Goal: Task Accomplishment & Management: Manage account settings

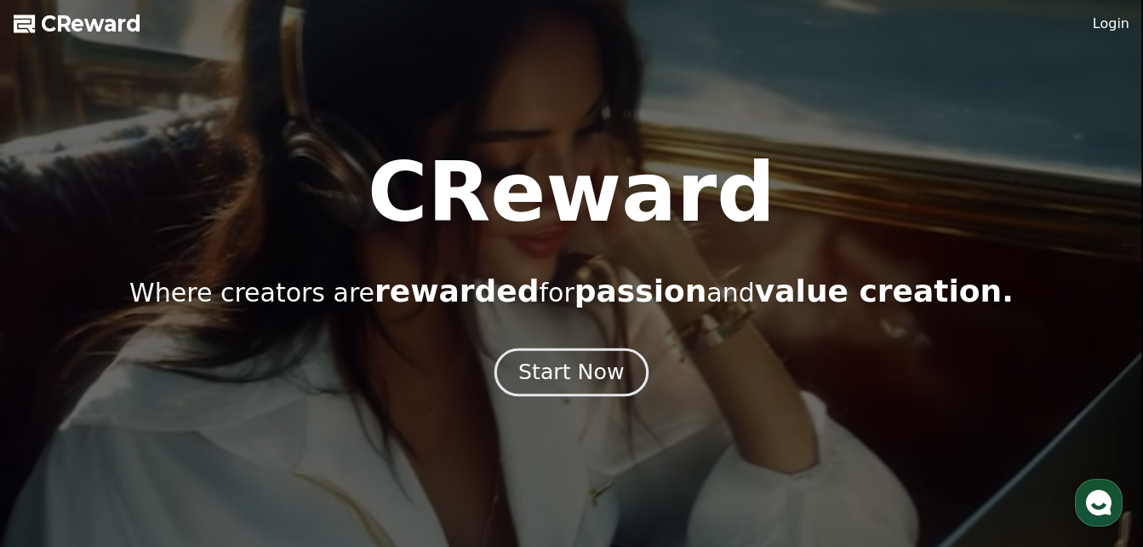
click at [573, 369] on div "Start Now" at bounding box center [572, 372] width 106 height 29
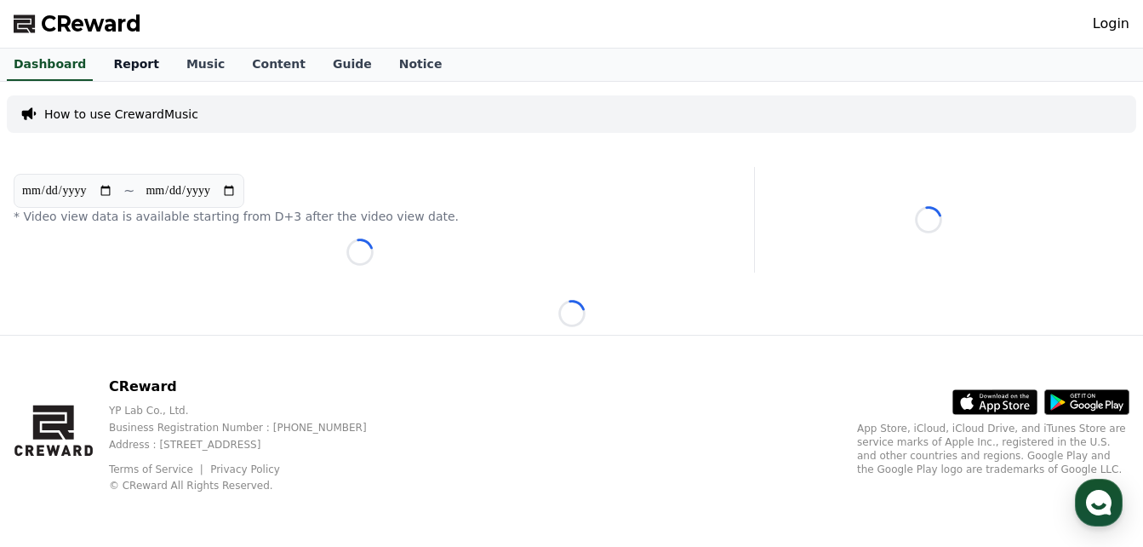
click at [125, 60] on link "Report" at bounding box center [136, 65] width 73 height 32
click at [186, 60] on link "Music" at bounding box center [206, 65] width 66 height 32
click at [257, 60] on link "Content" at bounding box center [278, 65] width 81 height 32
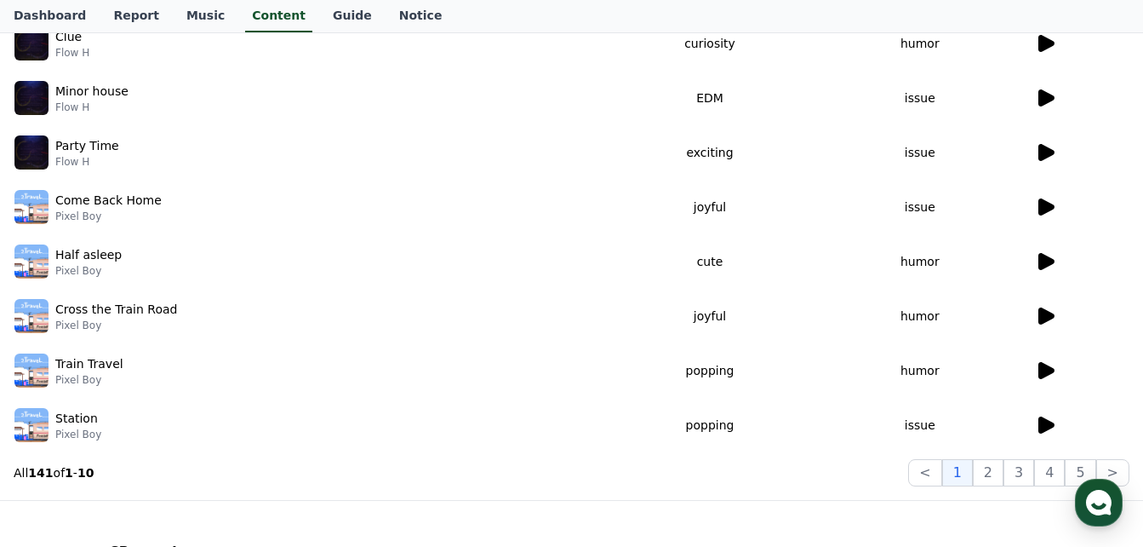
scroll to position [315, 0]
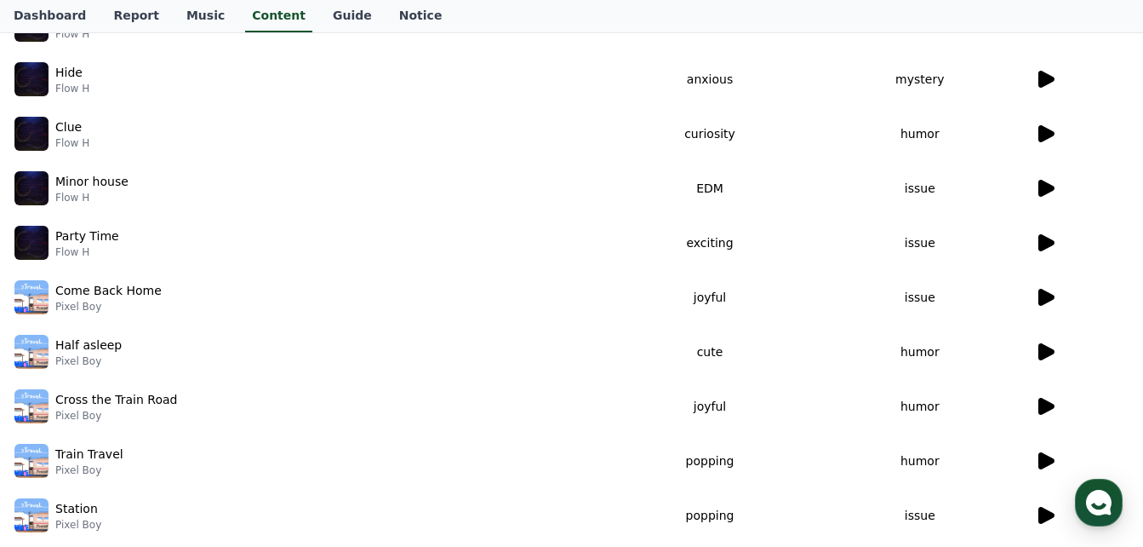
click at [1047, 241] on icon at bounding box center [1047, 242] width 16 height 17
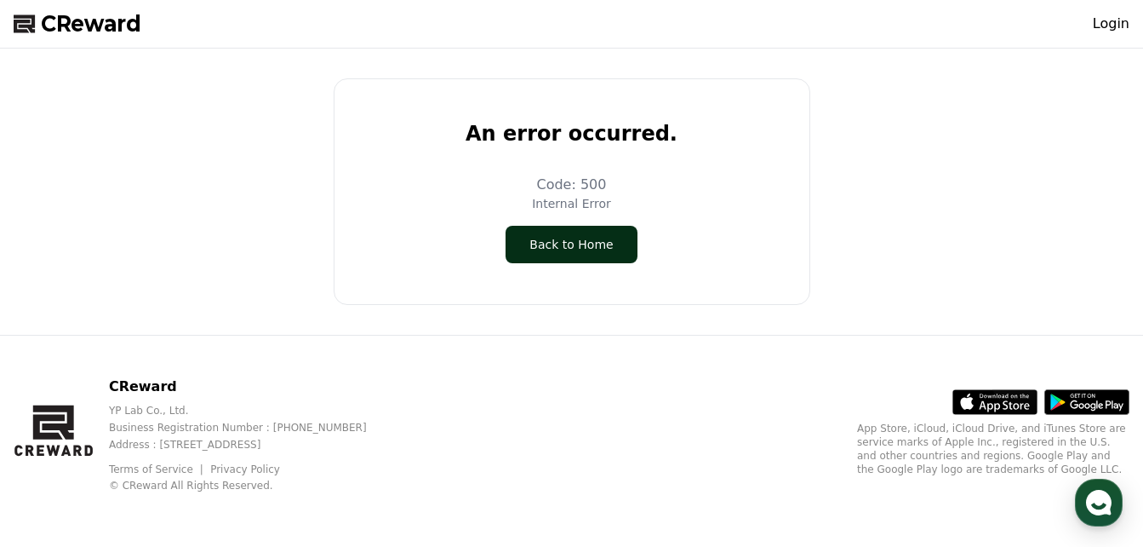
click at [570, 237] on button "Back to Home" at bounding box center [571, 244] width 131 height 37
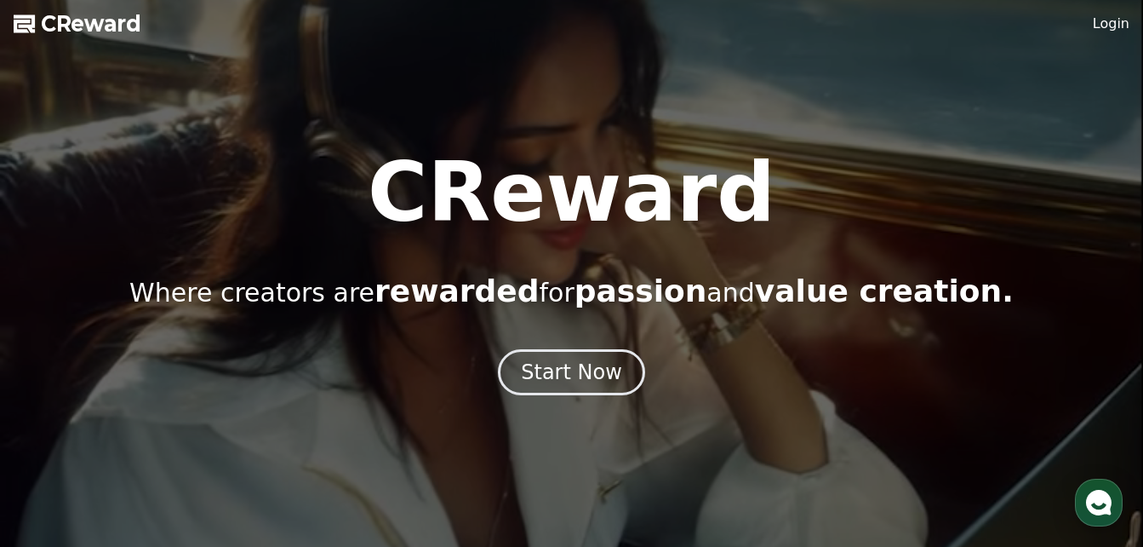
click at [1105, 24] on link "Login" at bounding box center [1111, 24] width 37 height 20
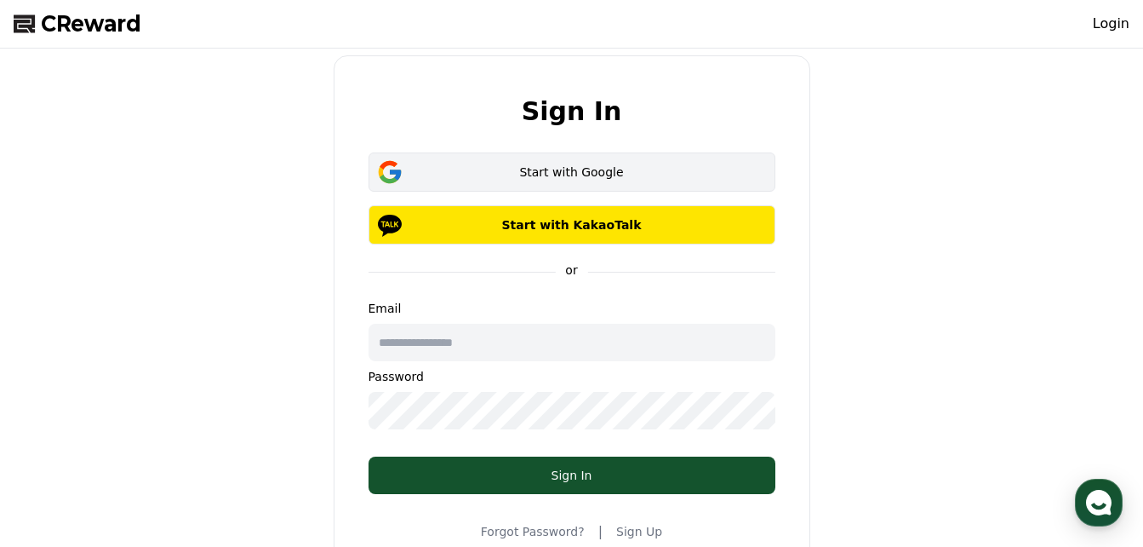
click at [569, 172] on div "Start with Google" at bounding box center [572, 171] width 358 height 17
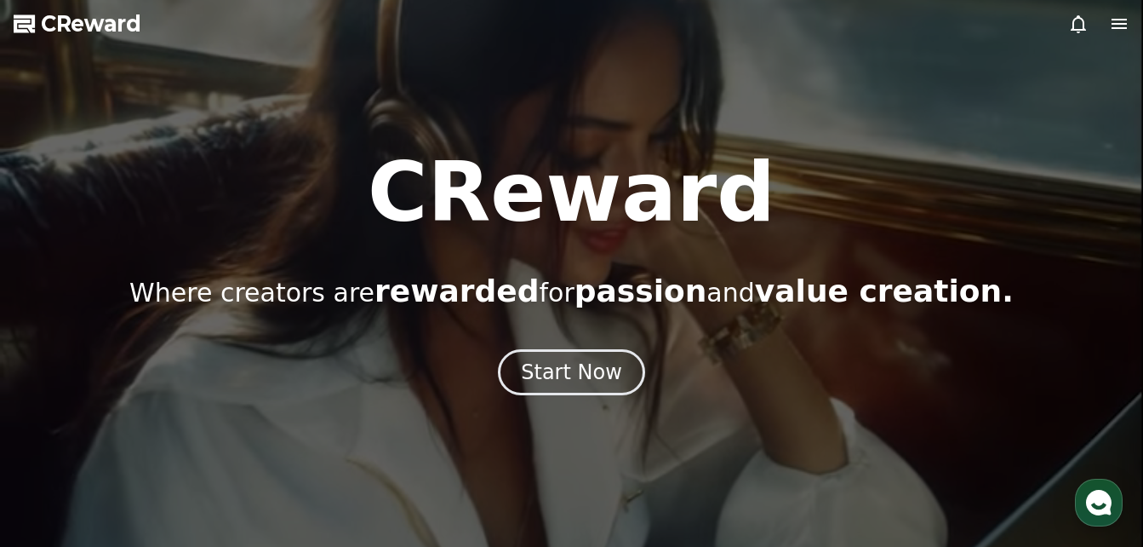
click at [1120, 26] on icon at bounding box center [1119, 24] width 20 height 20
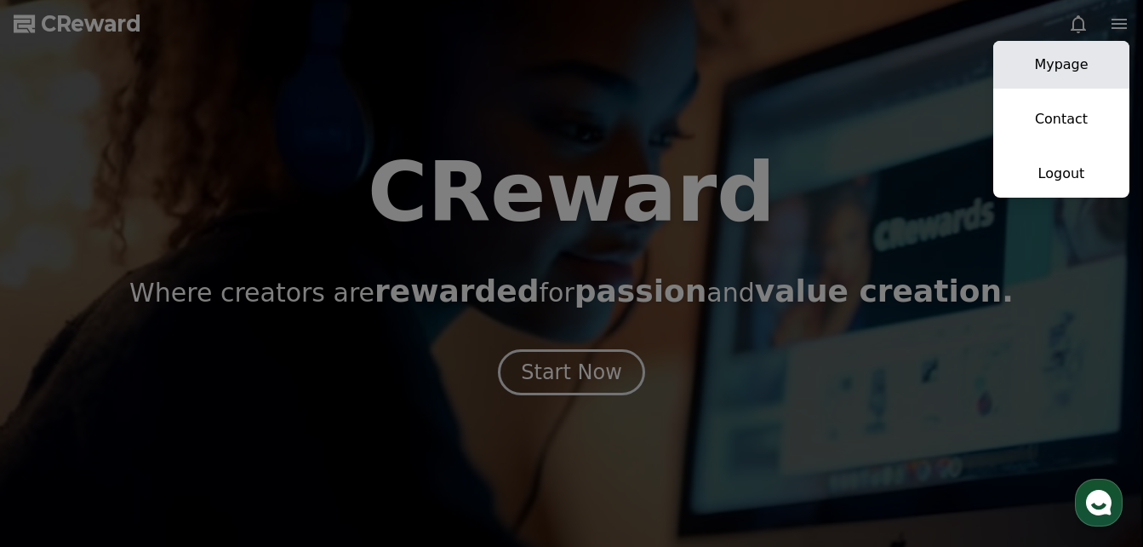
click at [1058, 60] on link "Mypage" at bounding box center [1062, 65] width 136 height 48
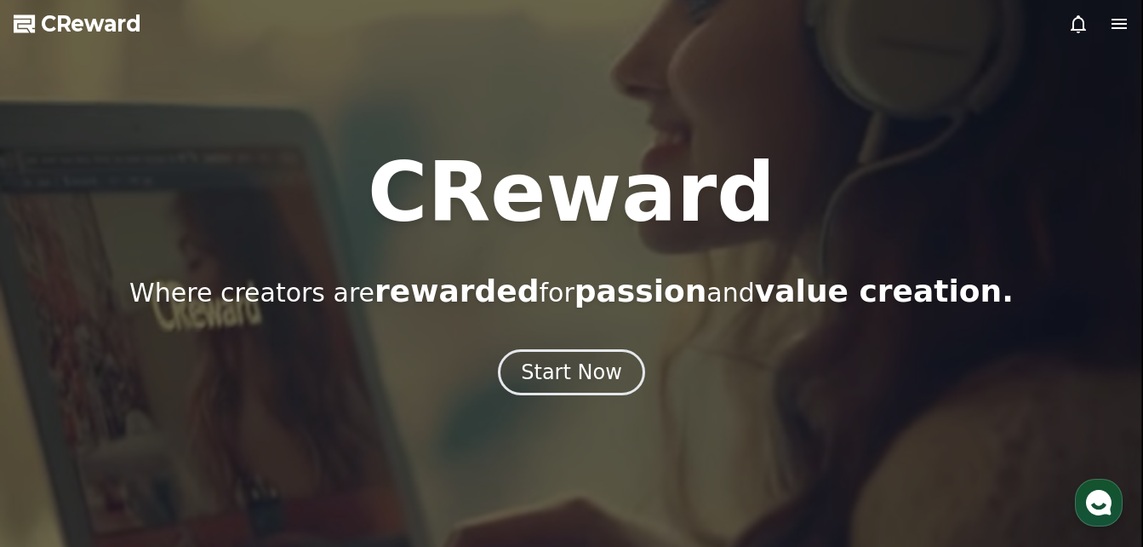
select select "**********"
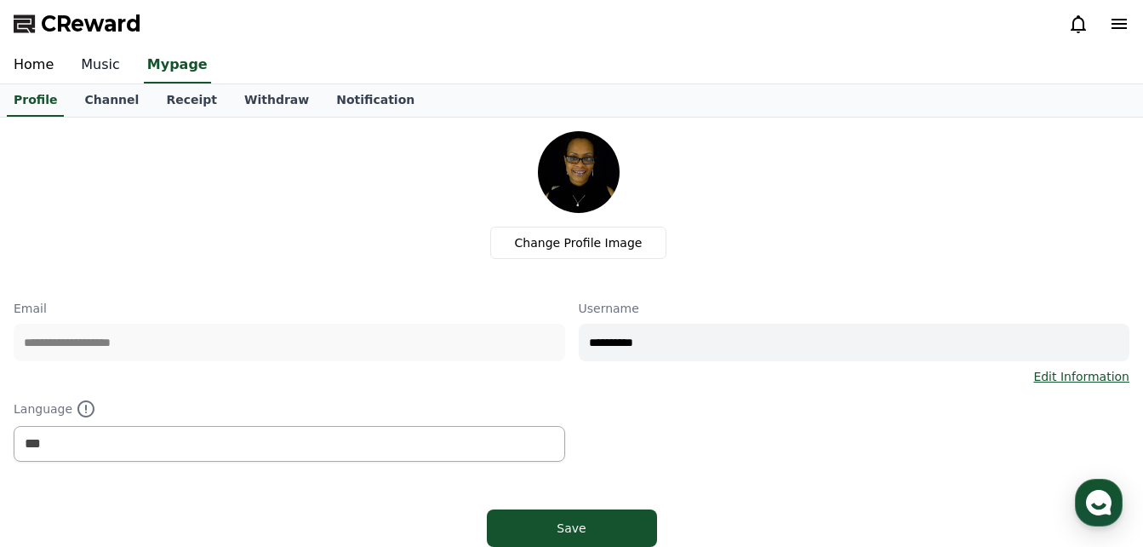
click at [95, 63] on link "Music" at bounding box center [100, 66] width 66 height 36
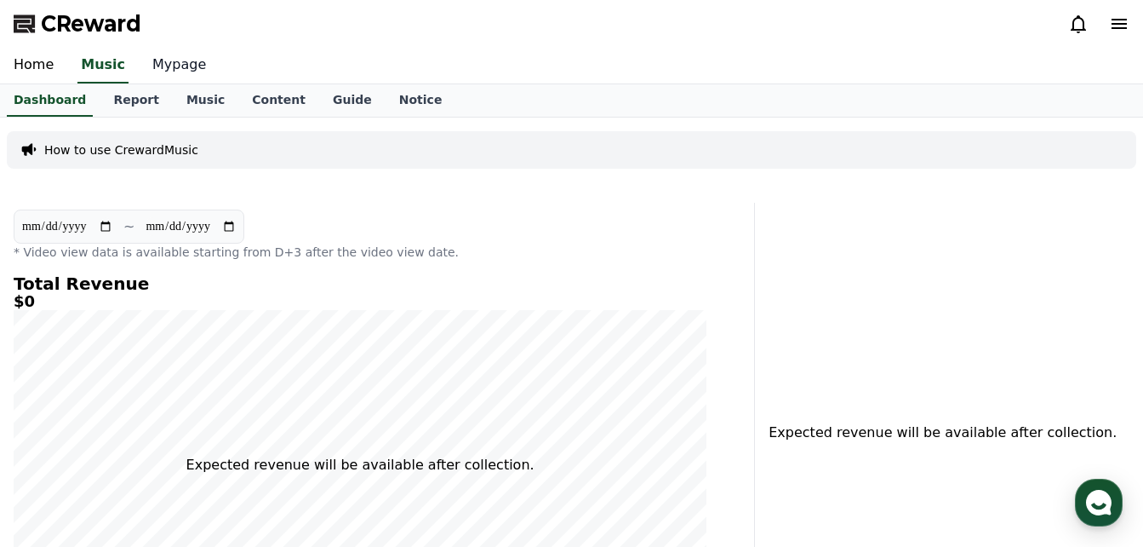
click at [161, 63] on link "Mypage" at bounding box center [179, 66] width 81 height 36
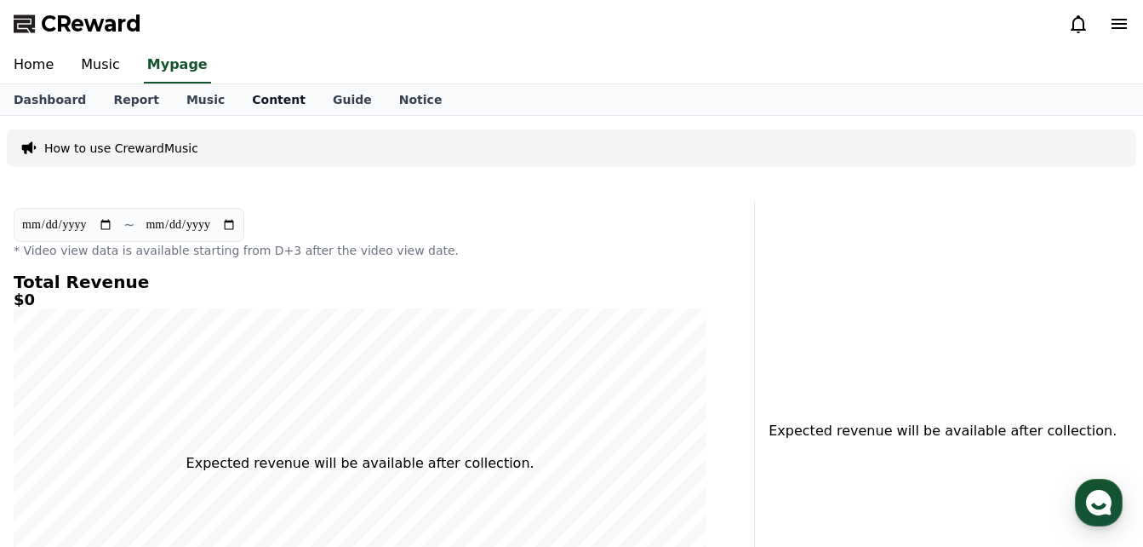
select select "**********"
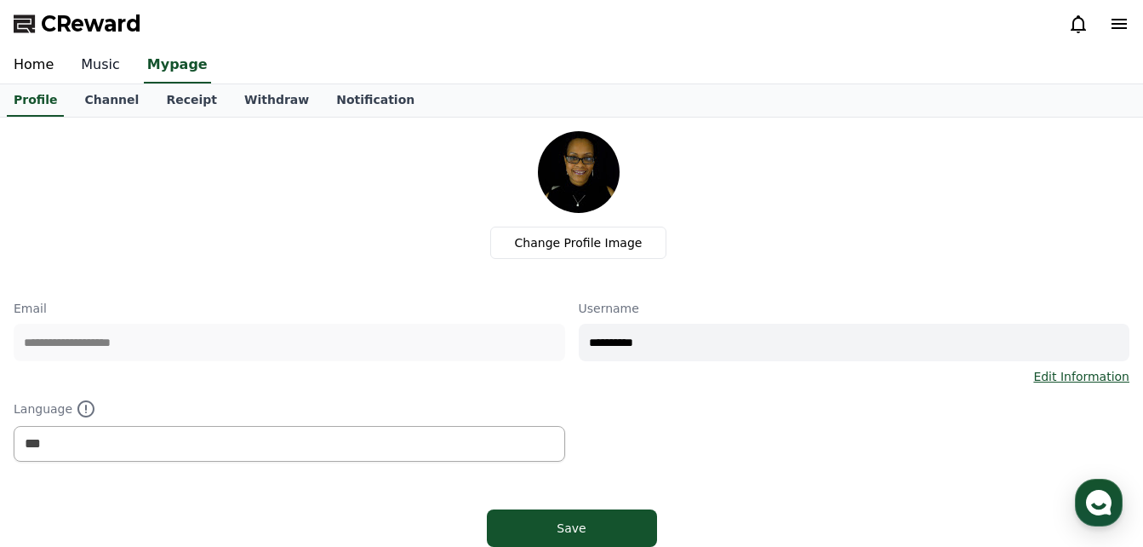
click at [95, 60] on link "Music" at bounding box center [100, 66] width 66 height 36
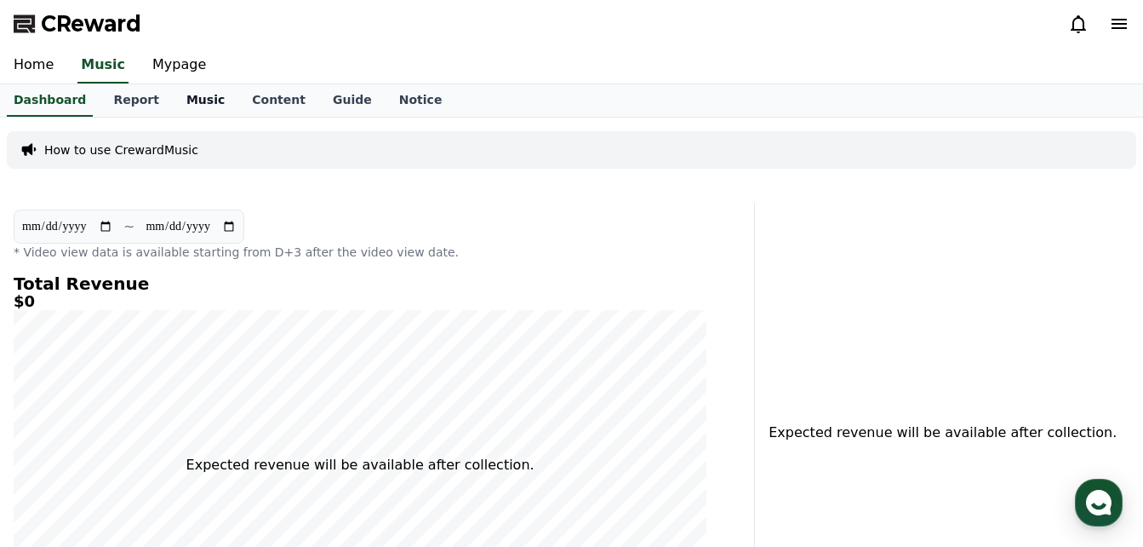
click at [186, 96] on link "Music" at bounding box center [206, 100] width 66 height 32
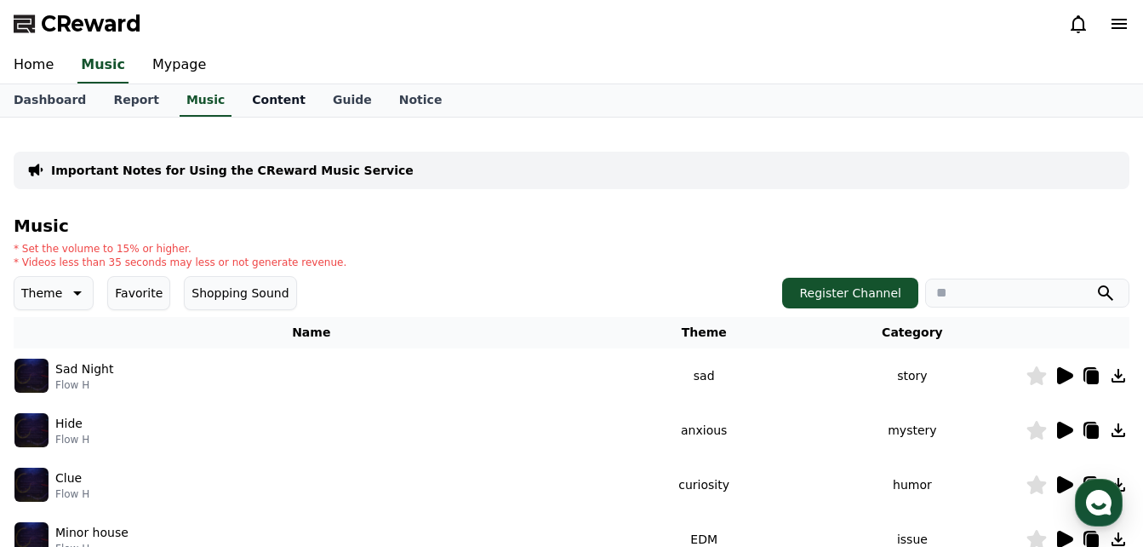
click at [255, 101] on link "Content" at bounding box center [278, 100] width 81 height 32
click at [234, 169] on p "Important Notes for Using the CReward Music Service" at bounding box center [232, 170] width 363 height 17
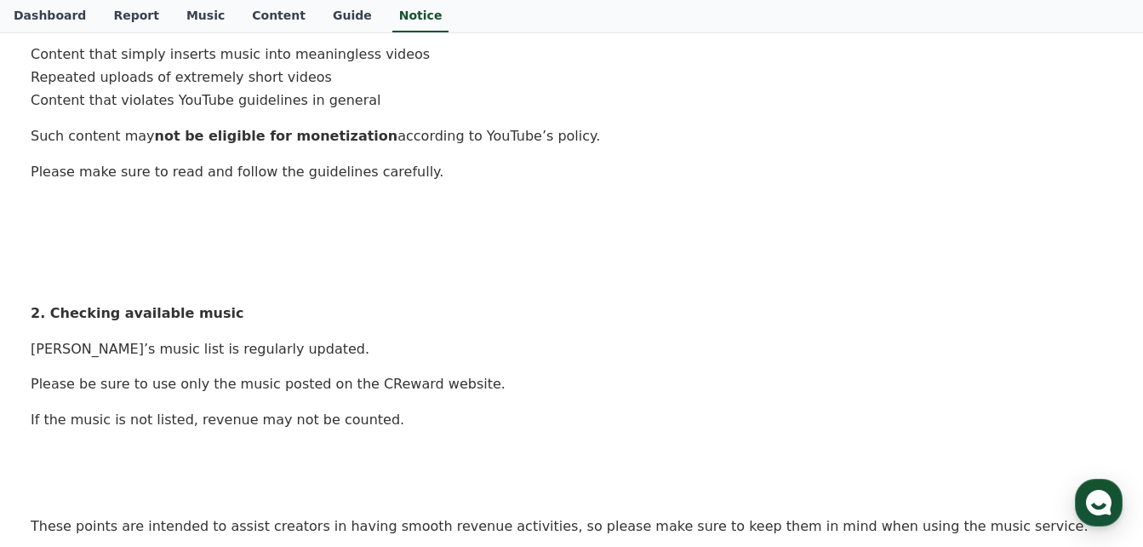
scroll to position [511, 0]
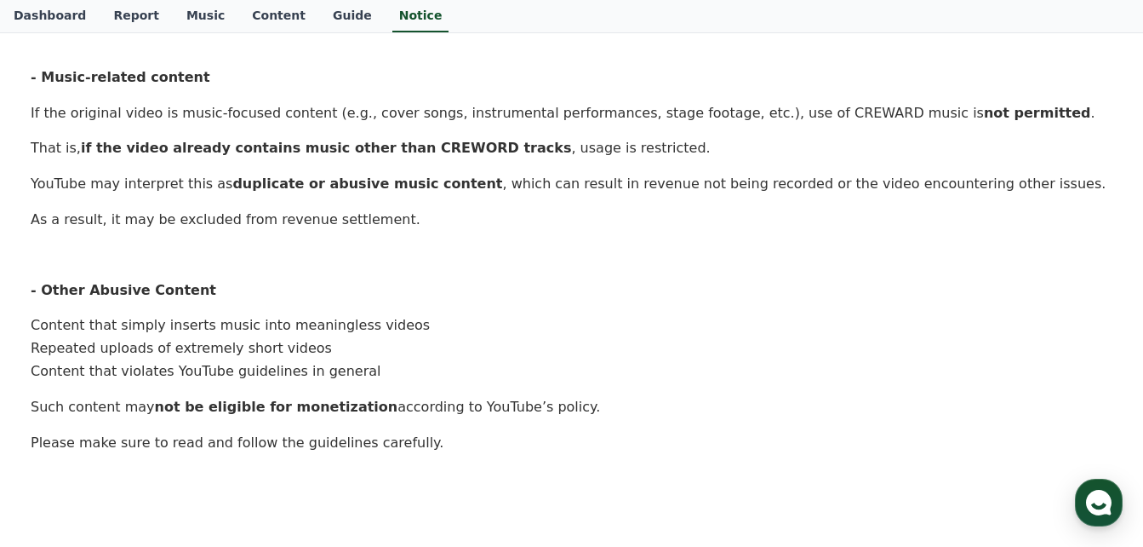
drag, startPoint x: 46, startPoint y: 13, endPoint x: 72, endPoint y: 20, distance: 27.3
click at [46, 13] on link "Dashboard" at bounding box center [50, 16] width 100 height 32
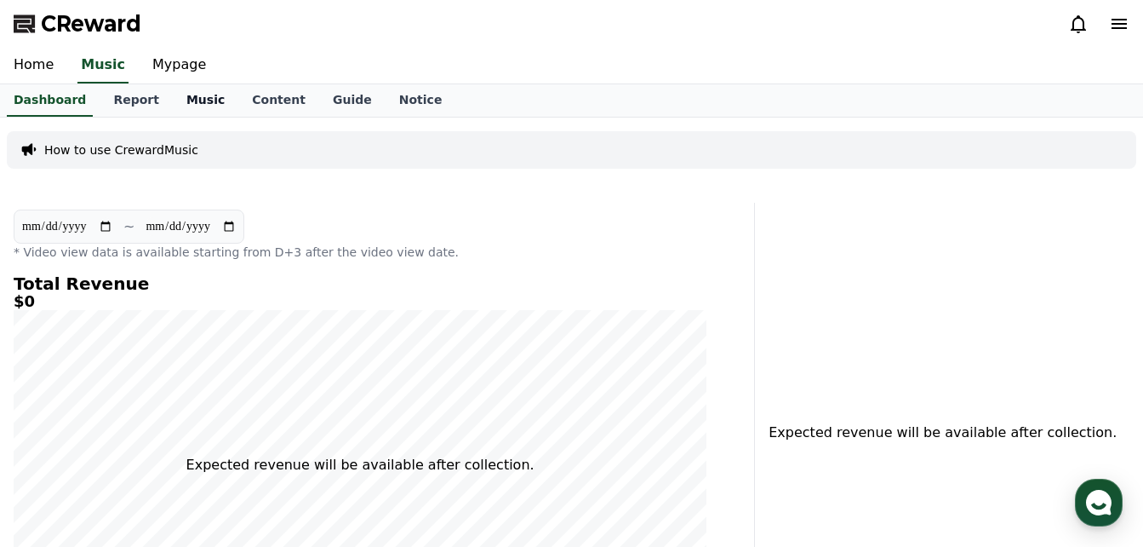
click at [181, 98] on link "Music" at bounding box center [206, 100] width 66 height 32
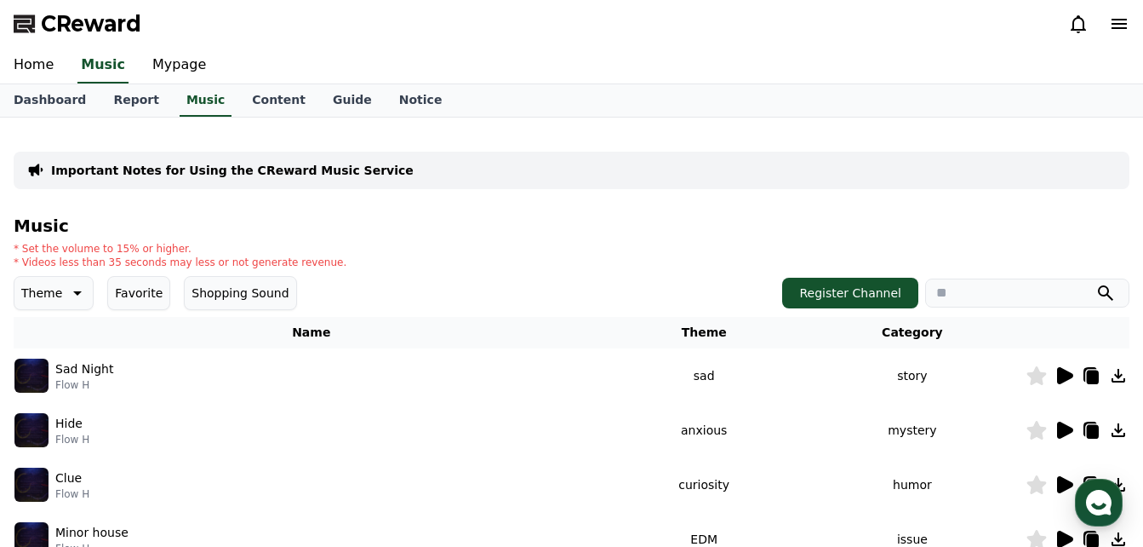
click at [1062, 375] on icon at bounding box center [1066, 375] width 16 height 17
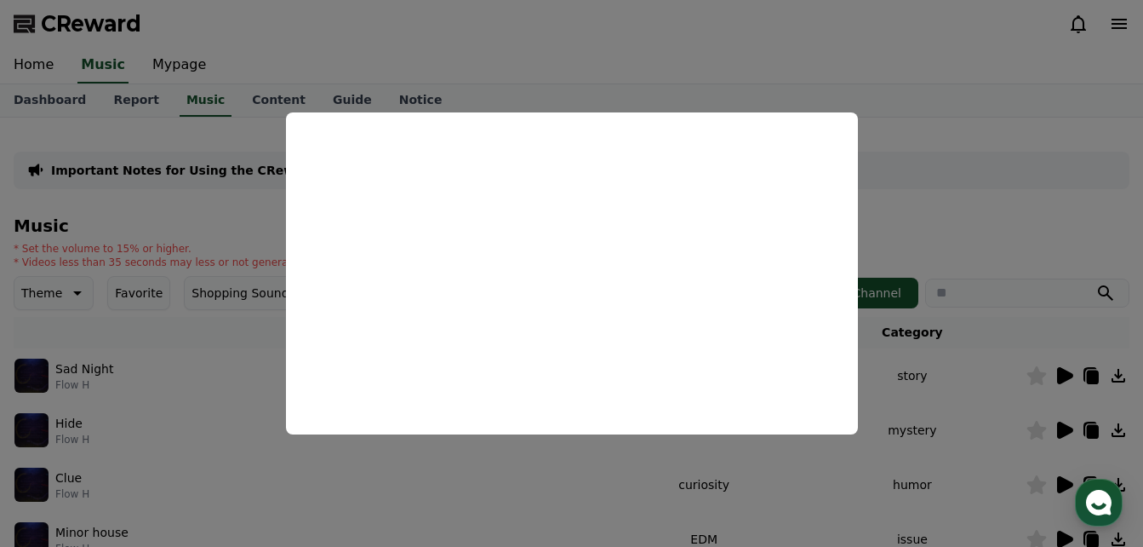
click at [886, 108] on button "close modal" at bounding box center [571, 273] width 1143 height 547
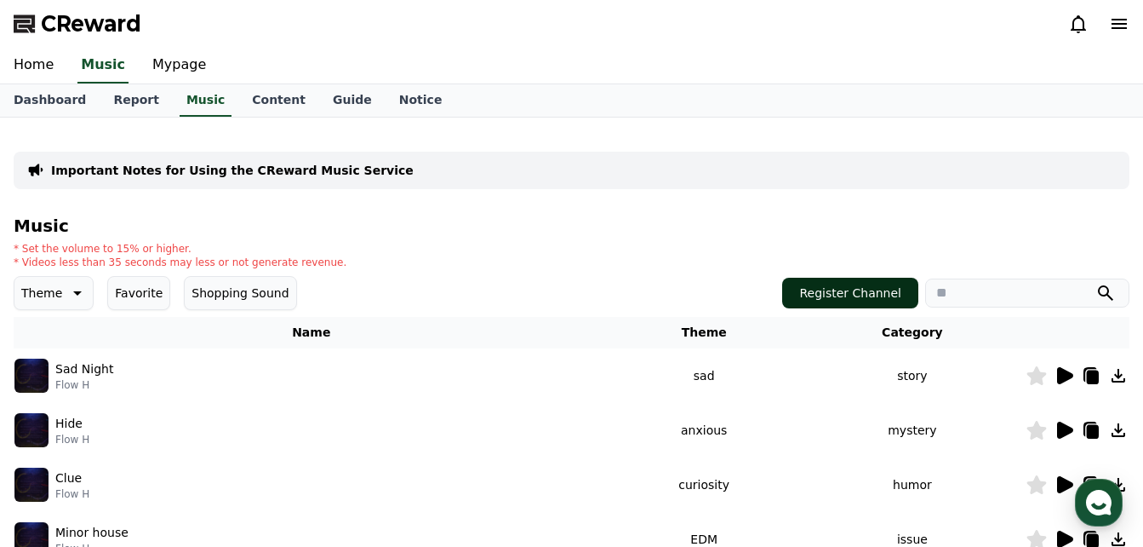
click at [852, 290] on button "Register Channel" at bounding box center [850, 293] width 136 height 31
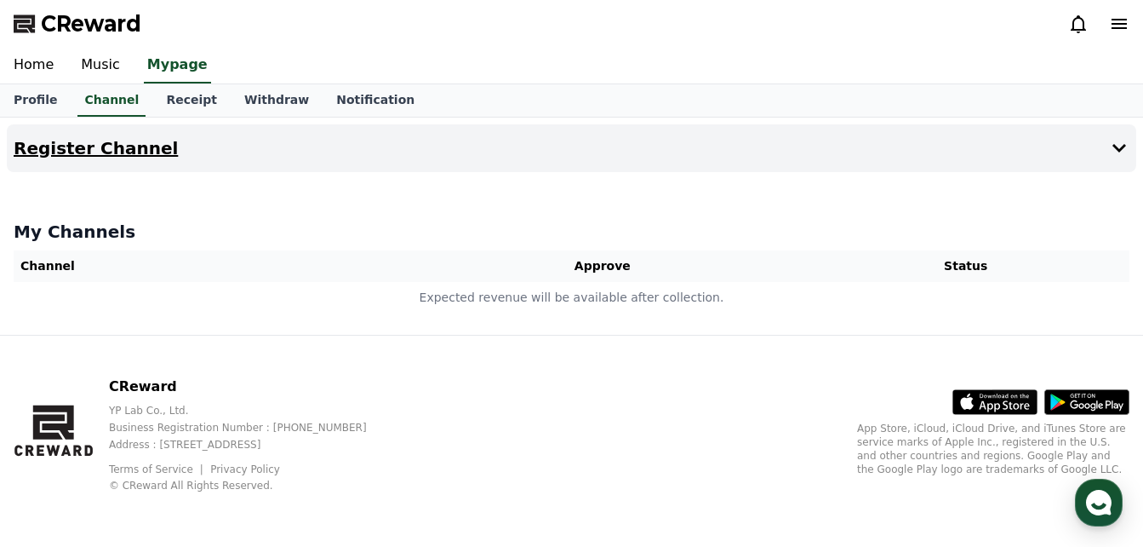
click at [121, 147] on h4 "Register Channel" at bounding box center [96, 148] width 164 height 19
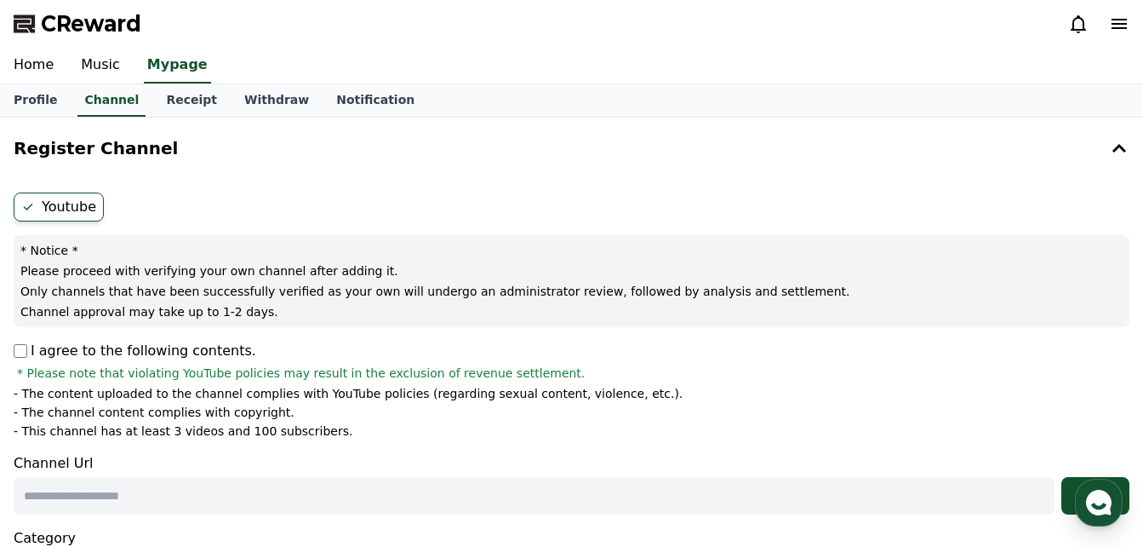
click at [56, 204] on label "Youtube" at bounding box center [59, 206] width 90 height 29
click at [1120, 24] on icon at bounding box center [1119, 24] width 15 height 10
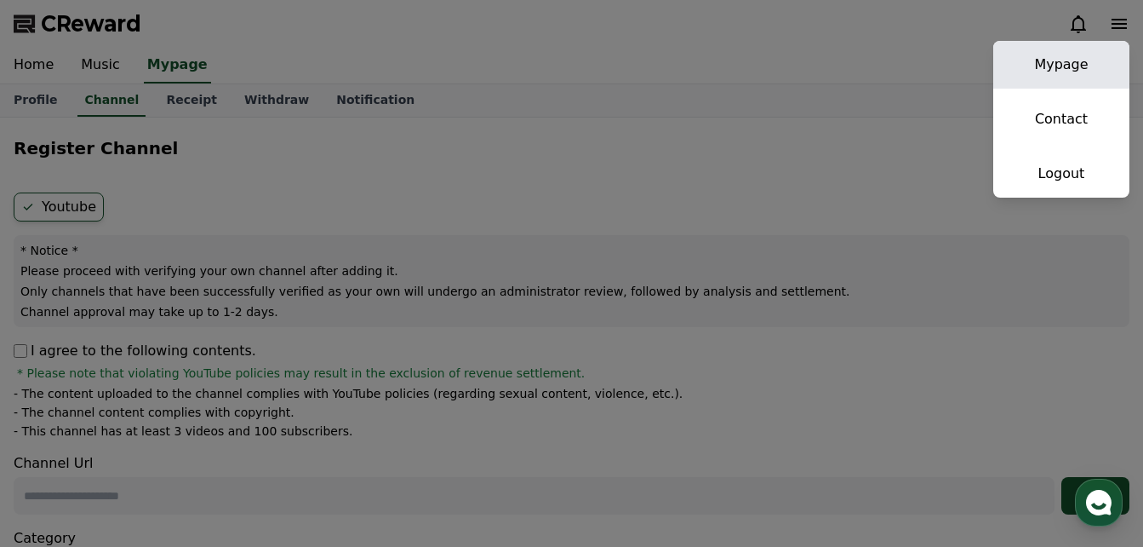
click at [1057, 67] on link "Mypage" at bounding box center [1062, 65] width 136 height 48
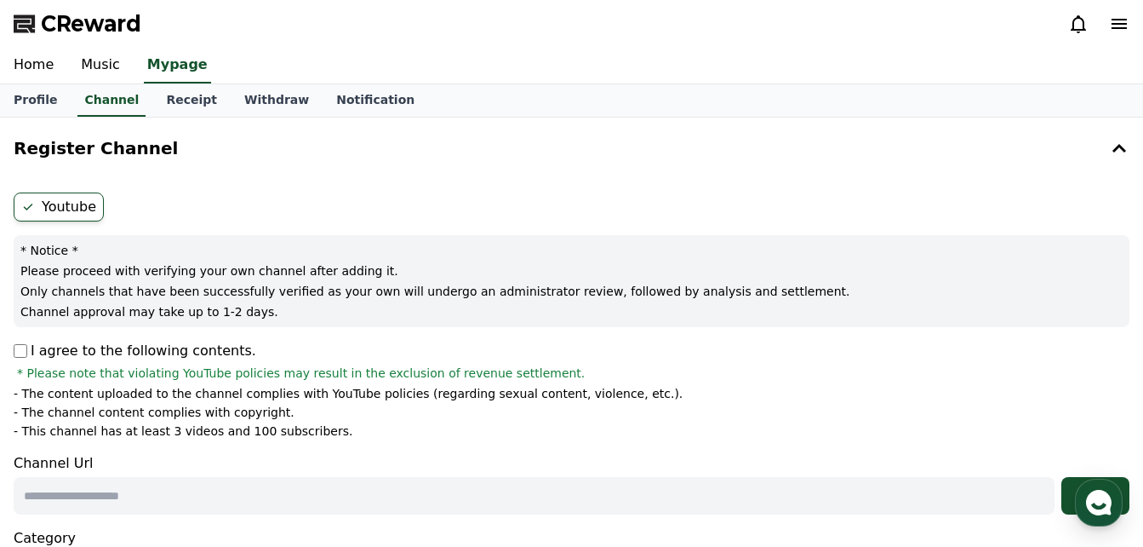
select select "**********"
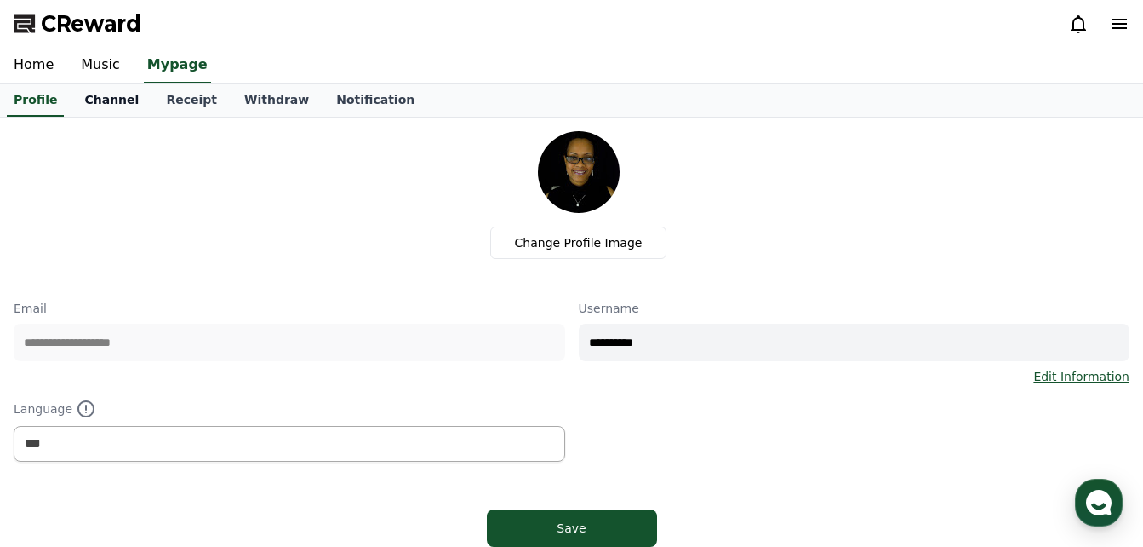
click at [95, 93] on link "Channel" at bounding box center [112, 100] width 82 height 32
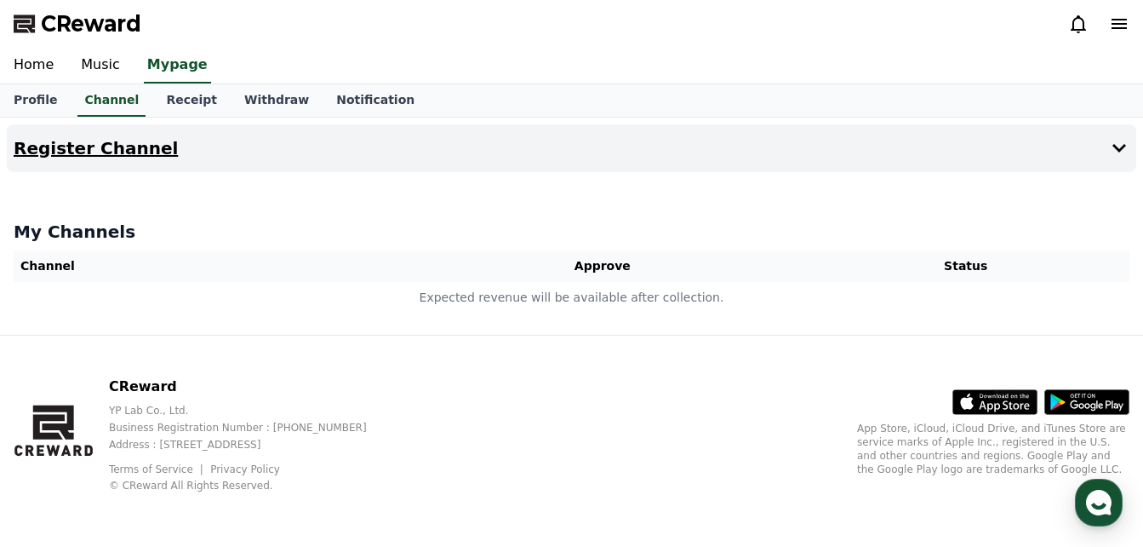
click at [1121, 149] on icon at bounding box center [1120, 148] width 14 height 9
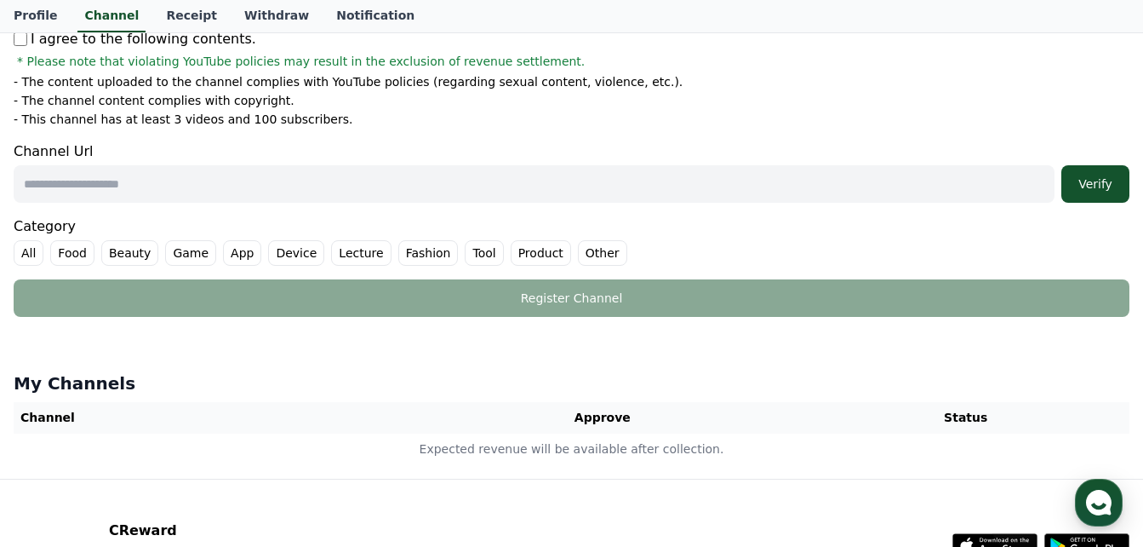
scroll to position [341, 0]
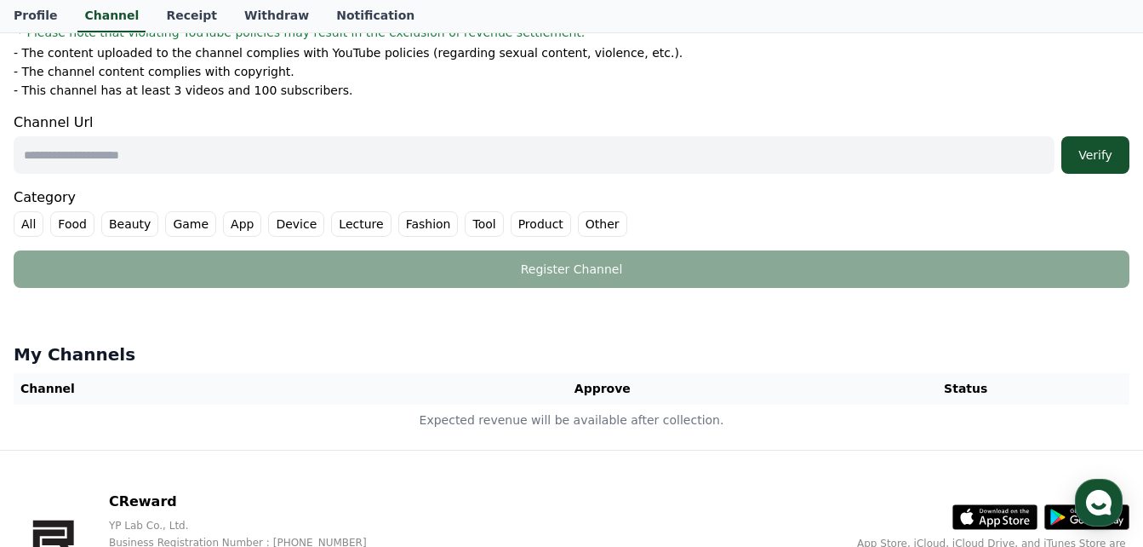
click at [348, 153] on input "text" at bounding box center [534, 154] width 1041 height 37
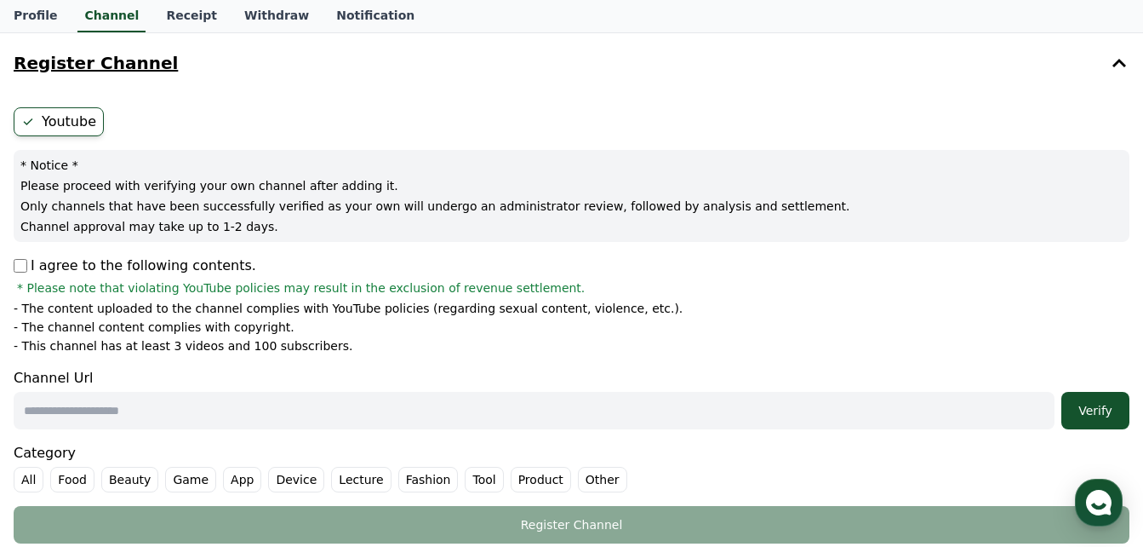
scroll to position [0, 0]
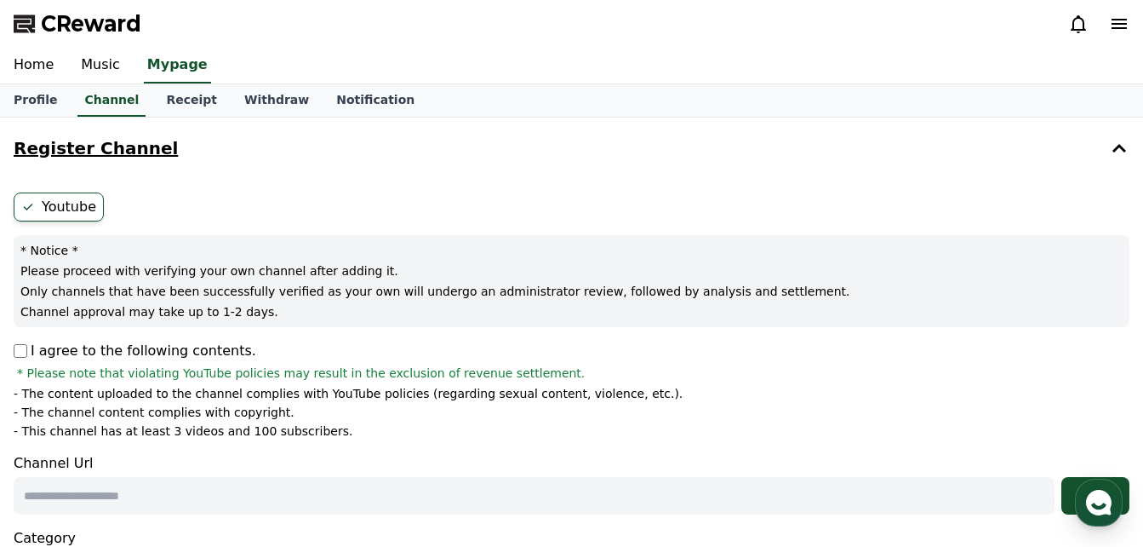
click at [1079, 25] on icon at bounding box center [1079, 24] width 20 height 20
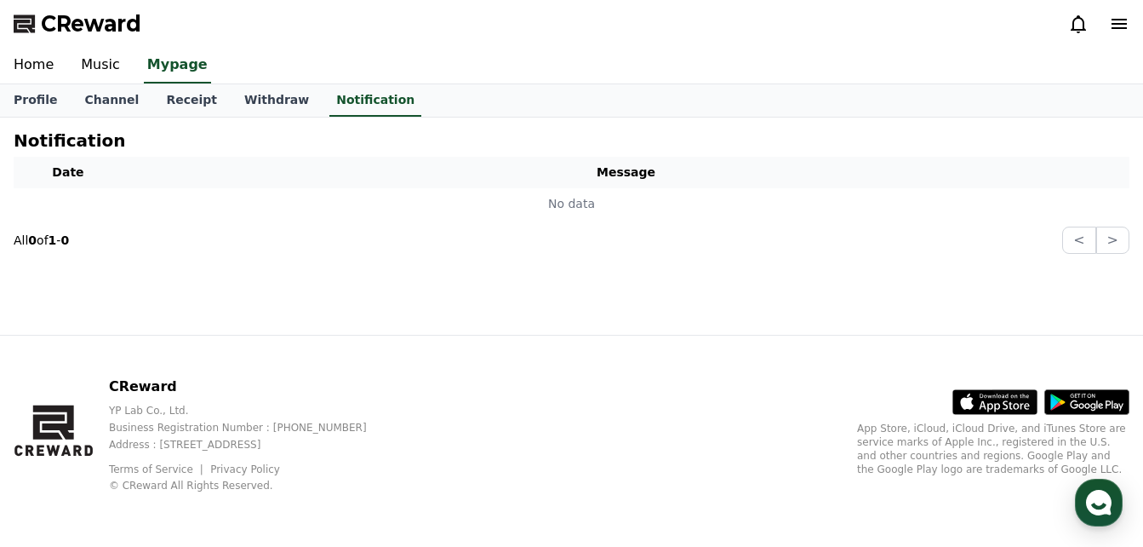
click at [1120, 22] on icon at bounding box center [1119, 24] width 20 height 20
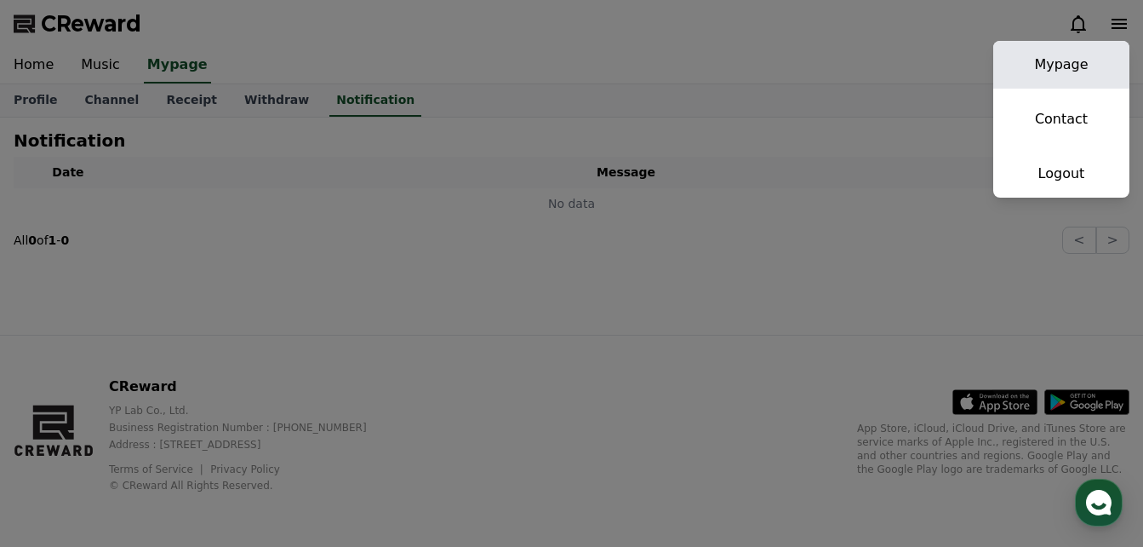
click at [1086, 61] on link "Mypage" at bounding box center [1062, 65] width 136 height 48
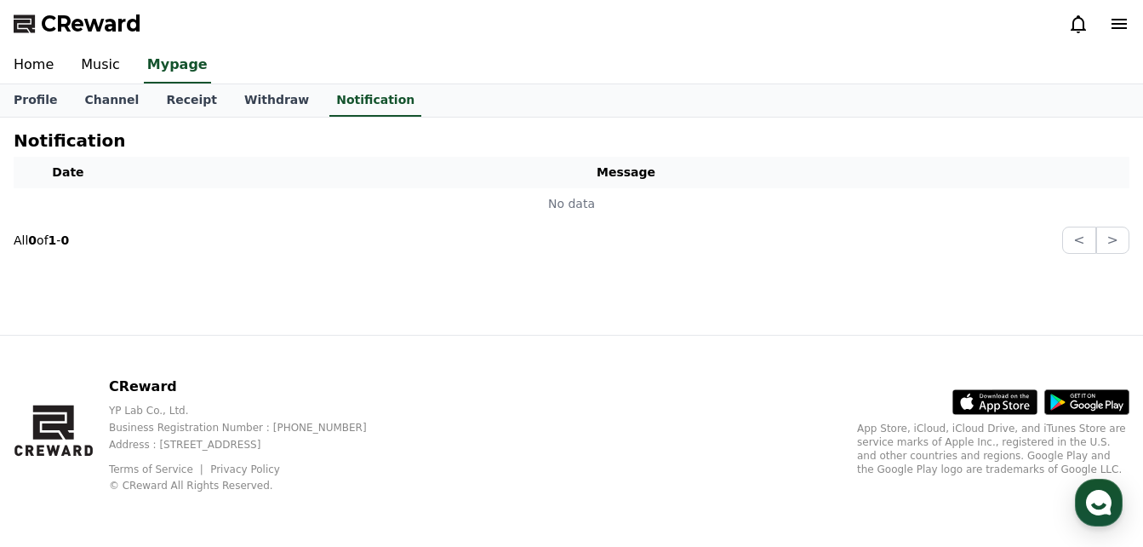
select select "**********"
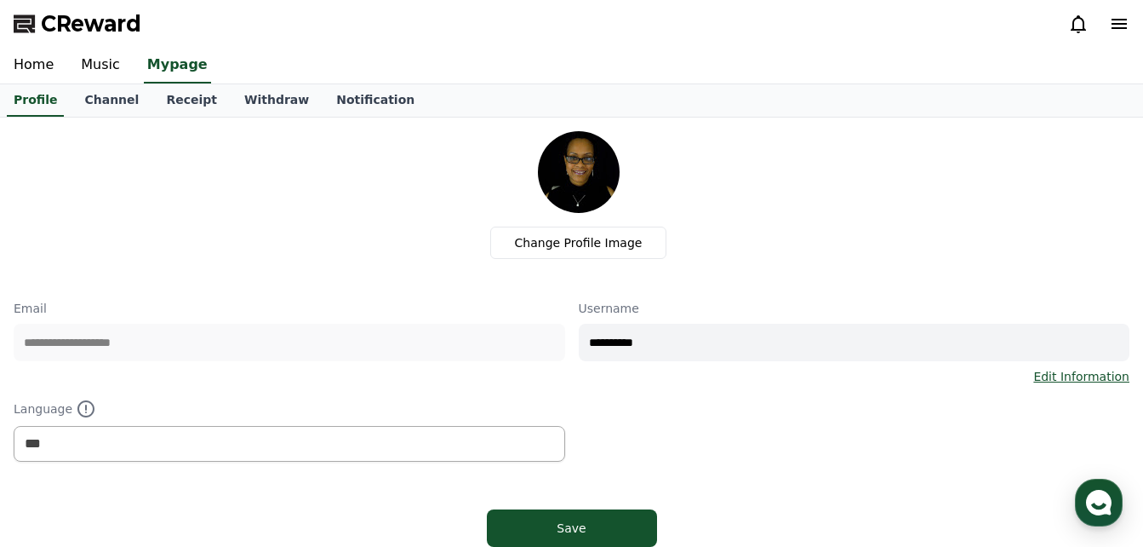
click at [1086, 375] on link "Edit Information" at bounding box center [1082, 376] width 96 height 17
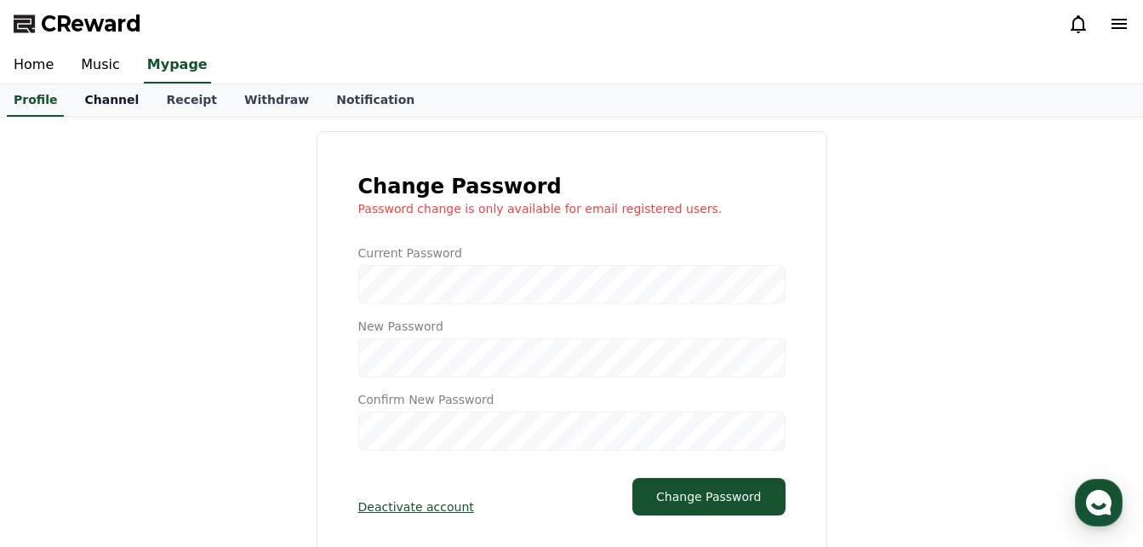
click at [95, 101] on link "Channel" at bounding box center [112, 100] width 82 height 32
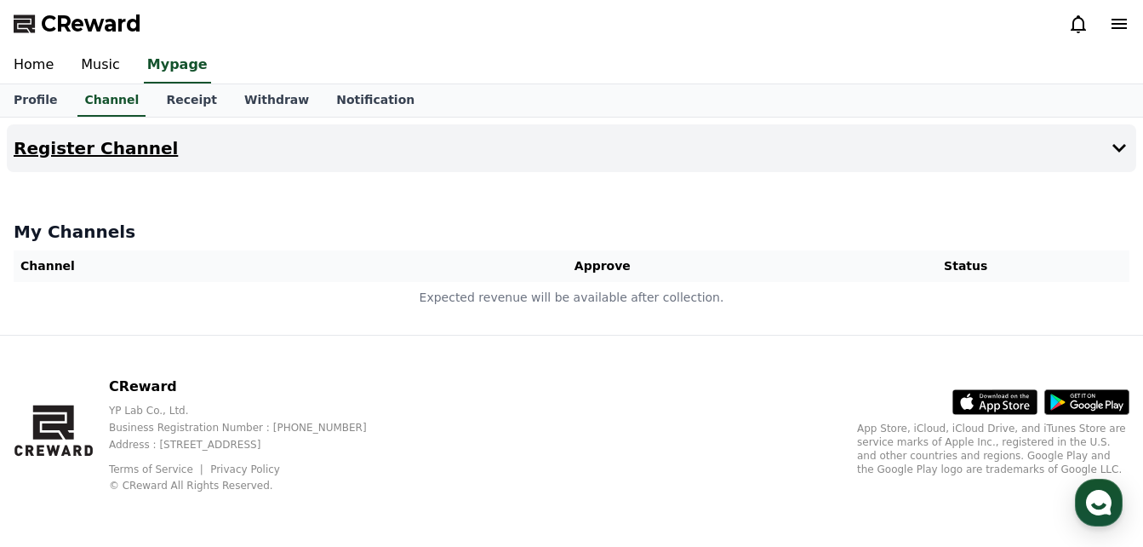
click at [1119, 152] on icon at bounding box center [1120, 148] width 14 height 9
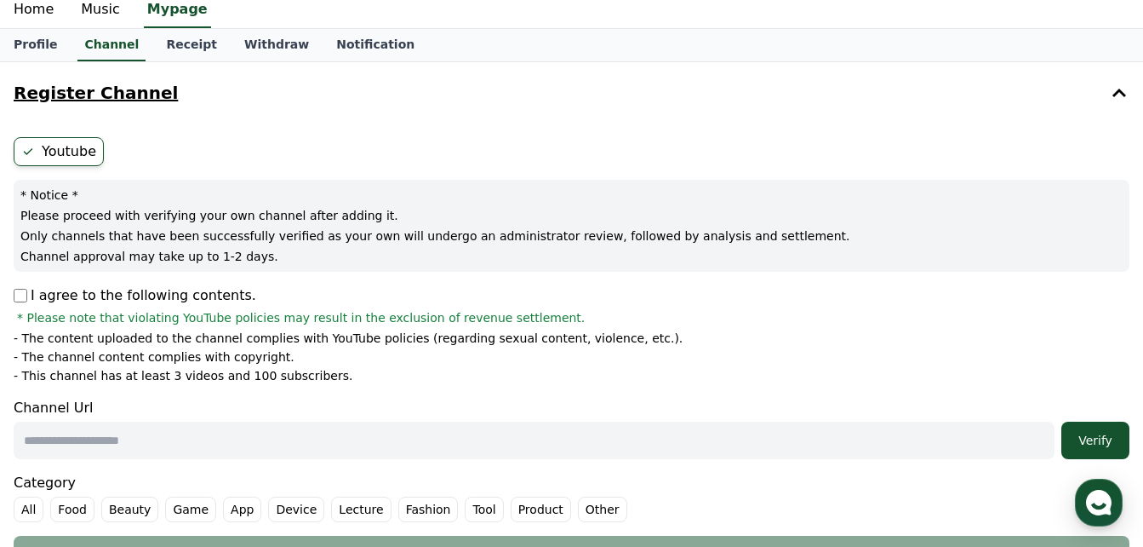
scroll to position [170, 0]
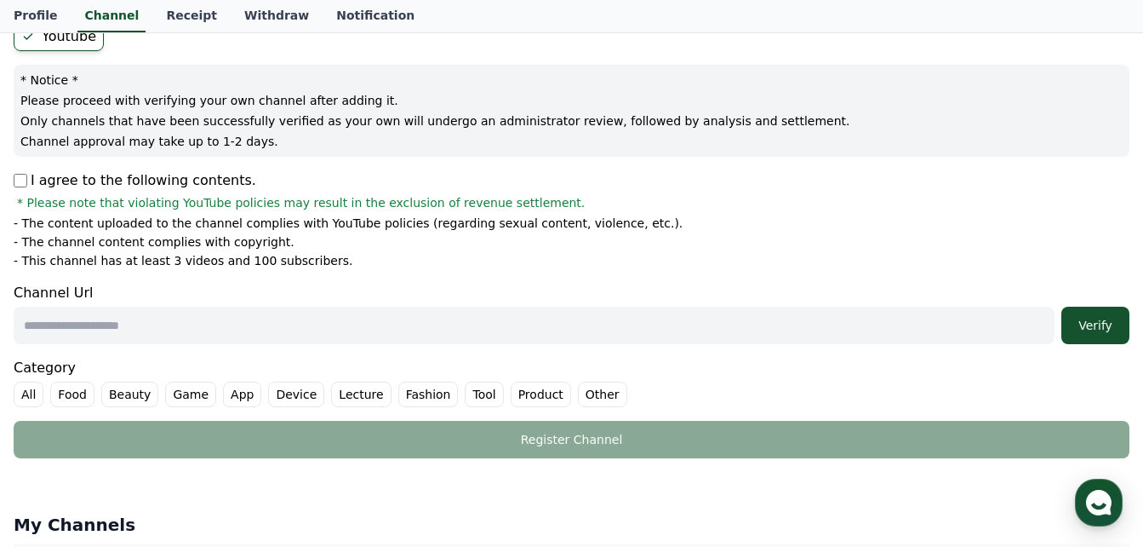
click at [180, 323] on input "text" at bounding box center [534, 325] width 1041 height 37
paste input "**********"
type input "**********"
click at [1099, 325] on div "Verify" at bounding box center [1096, 325] width 54 height 17
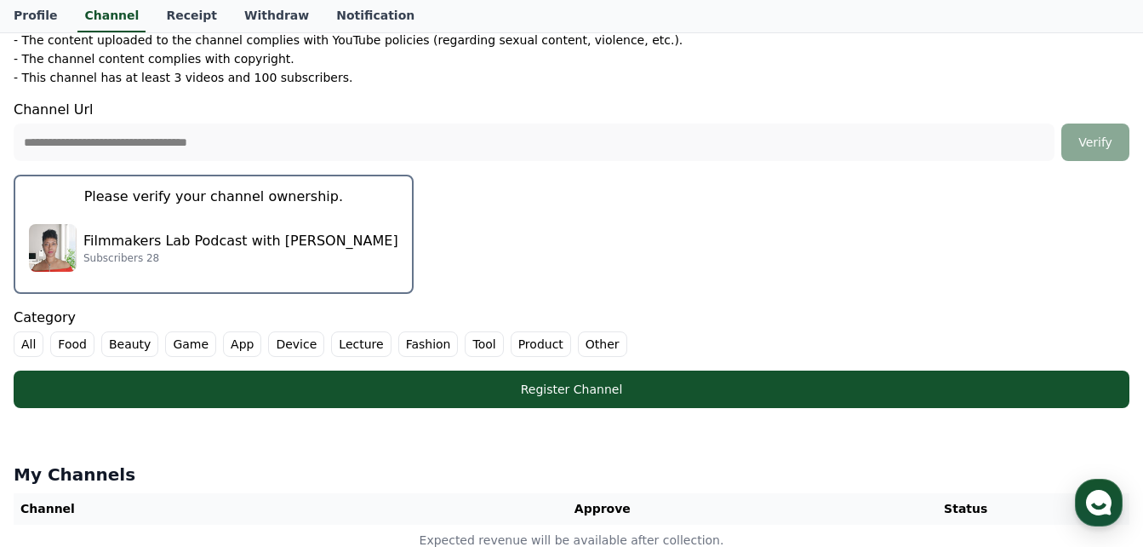
scroll to position [426, 0]
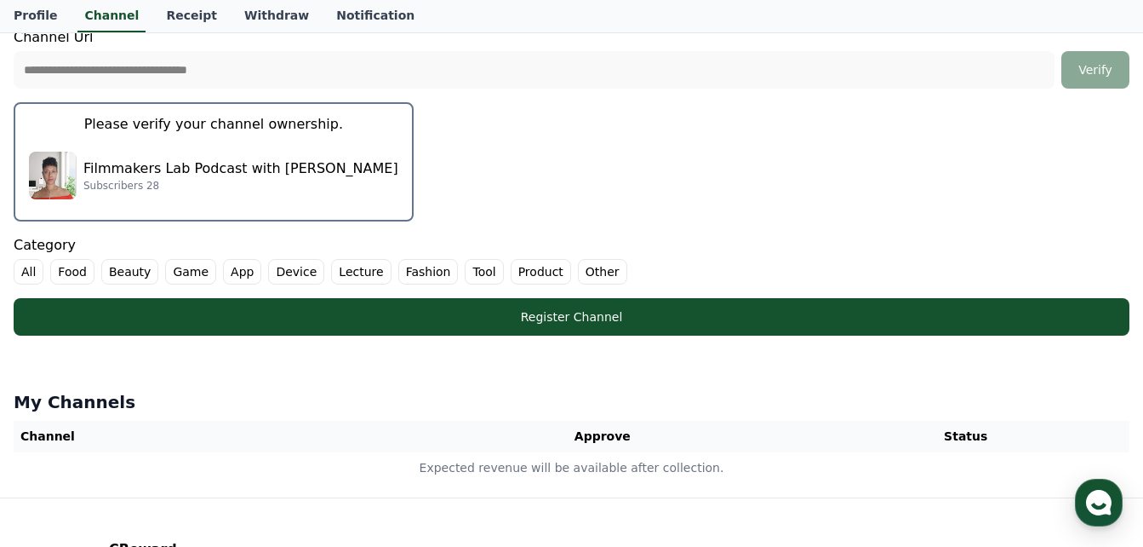
click at [196, 122] on p "Please verify your channel ownership." at bounding box center [213, 124] width 259 height 20
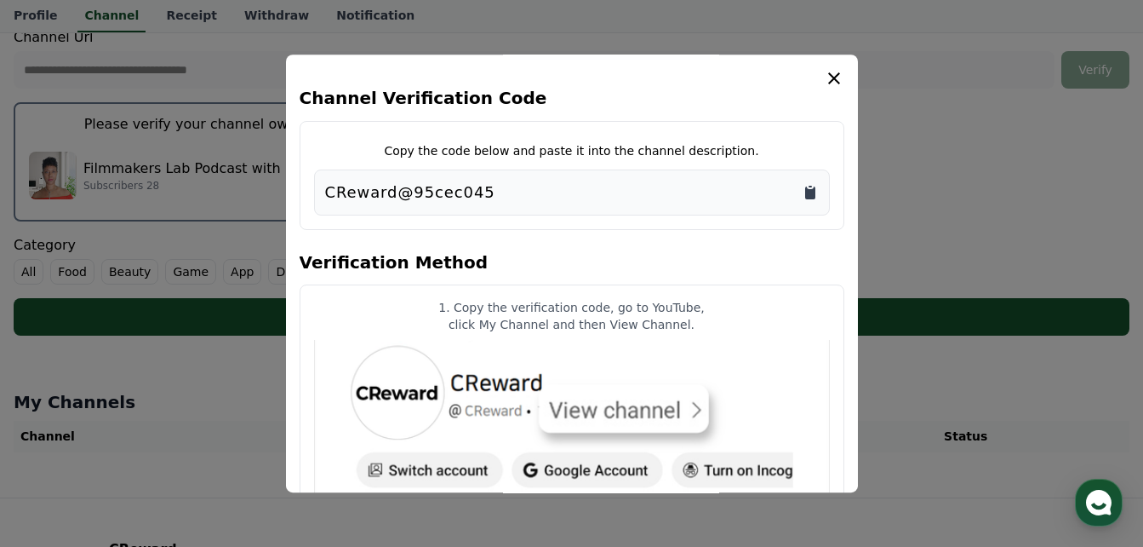
click at [807, 192] on icon "Copy to clipboard" at bounding box center [810, 192] width 10 height 13
click at [835, 75] on icon "modal" at bounding box center [834, 78] width 20 height 20
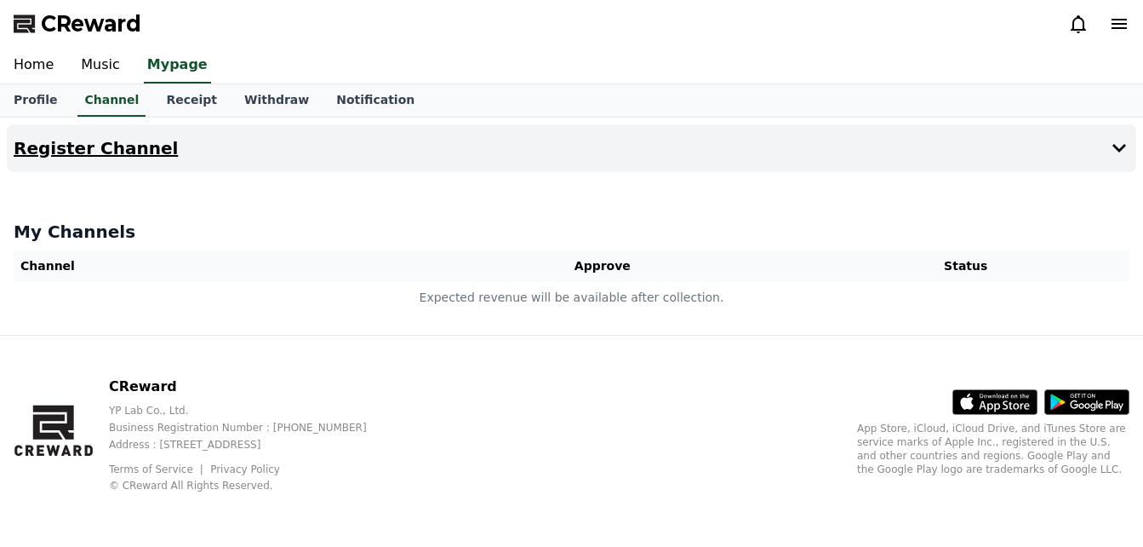
click at [1120, 147] on icon at bounding box center [1119, 148] width 20 height 20
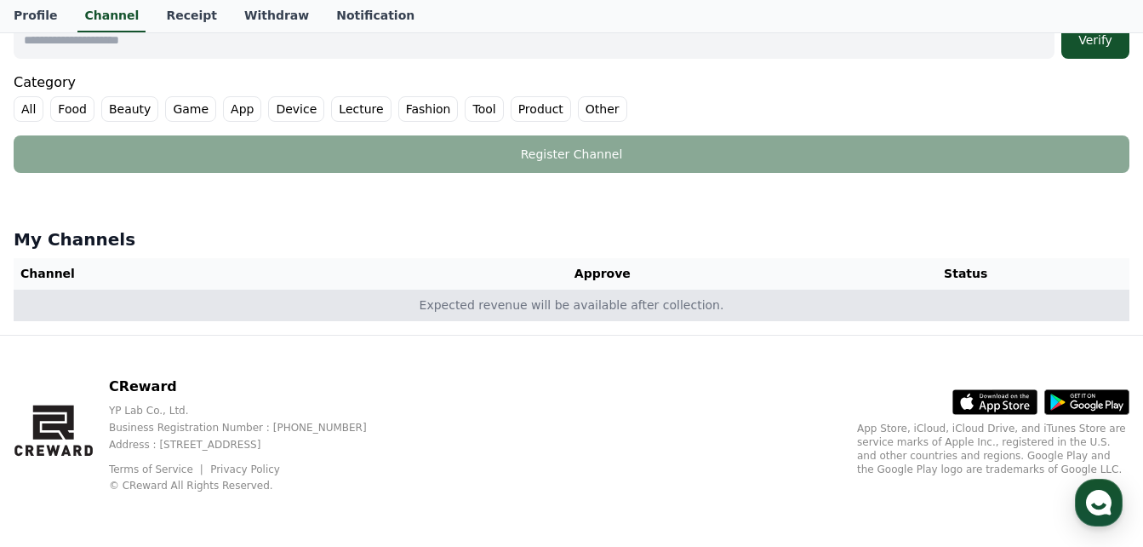
scroll to position [370, 0]
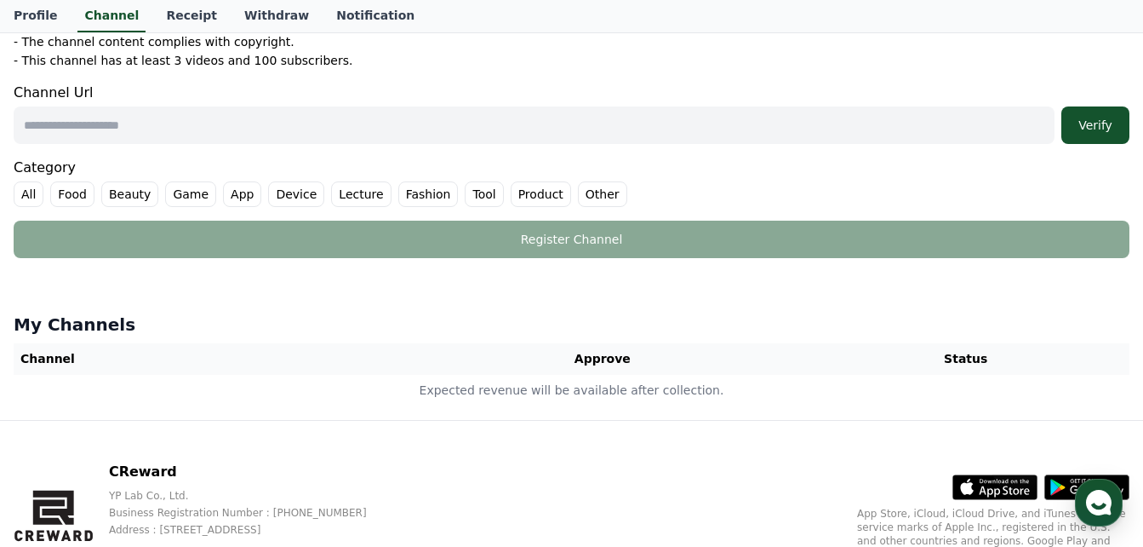
click at [166, 123] on input "text" at bounding box center [534, 124] width 1041 height 37
paste input "**********"
type input "**********"
click at [1092, 119] on div "Verify" at bounding box center [1096, 125] width 54 height 17
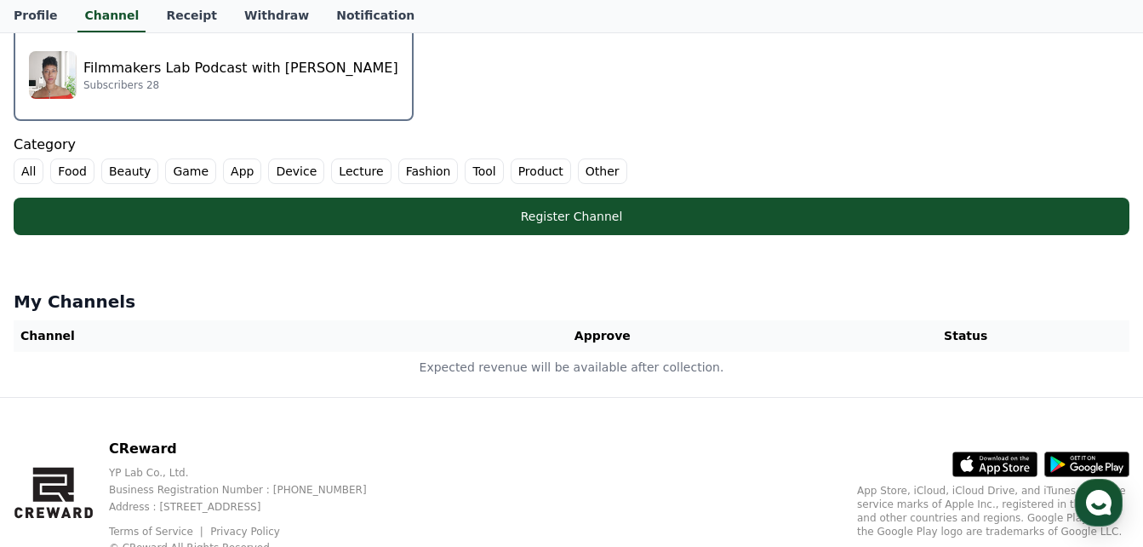
scroll to position [541, 0]
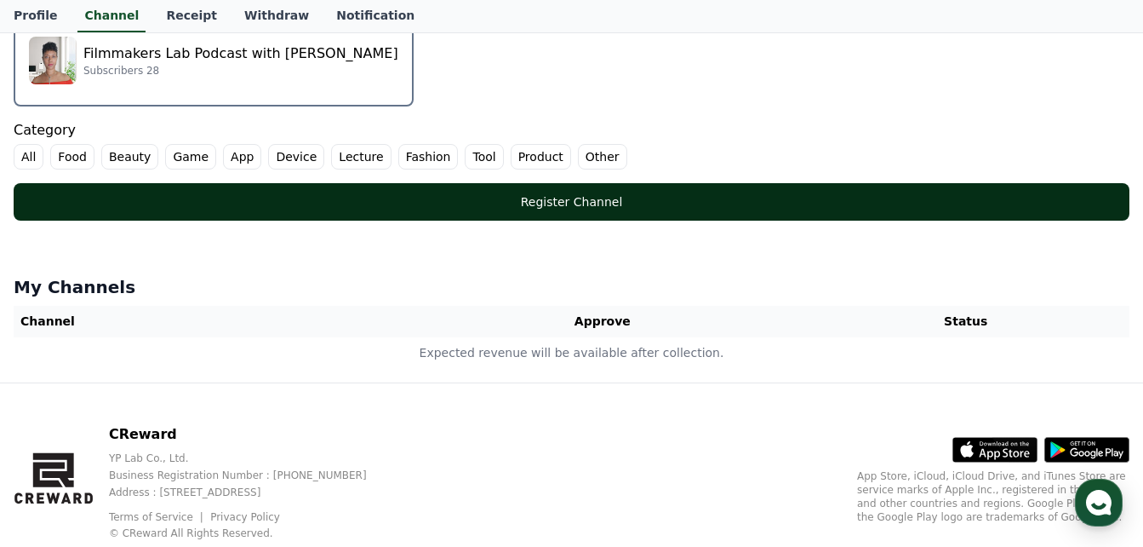
click at [575, 199] on div "Register Channel" at bounding box center [572, 201] width 1048 height 17
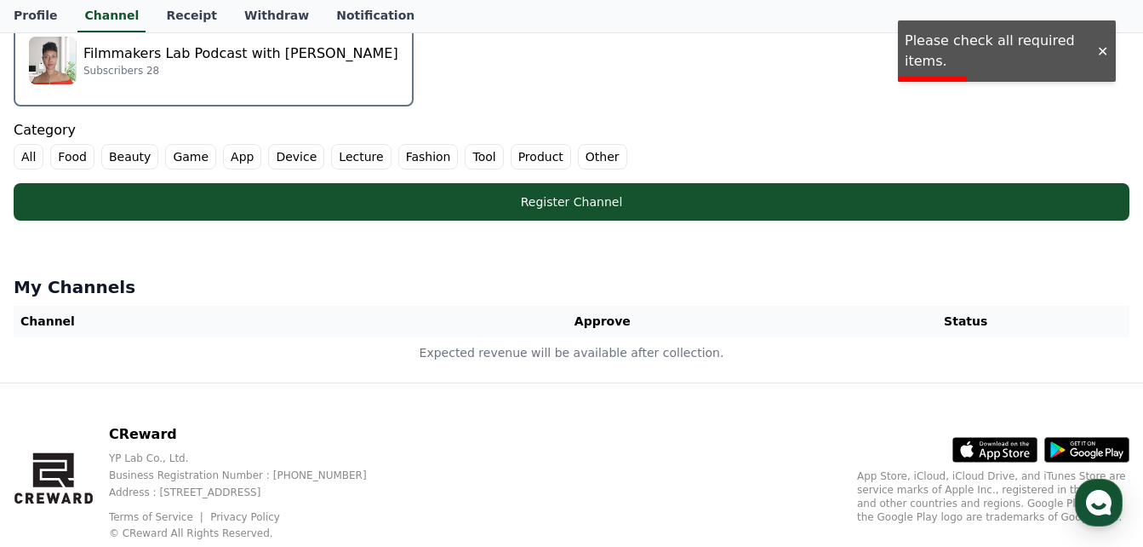
click at [1105, 51] on div at bounding box center [1102, 51] width 27 height 16
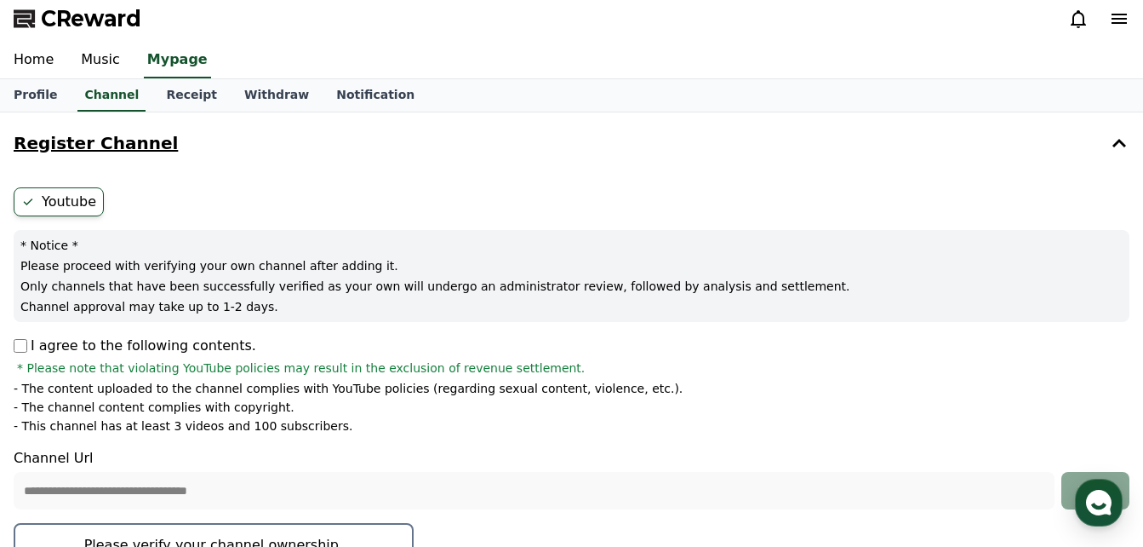
scroll to position [0, 0]
